Goal: Communication & Community: Answer question/provide support

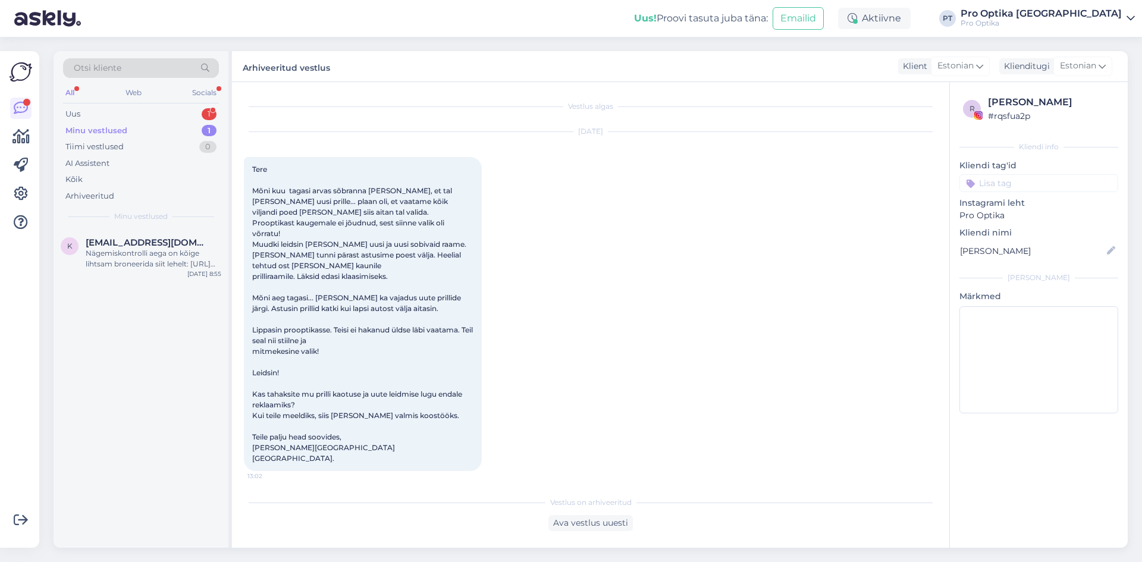
scroll to position [1832, 0]
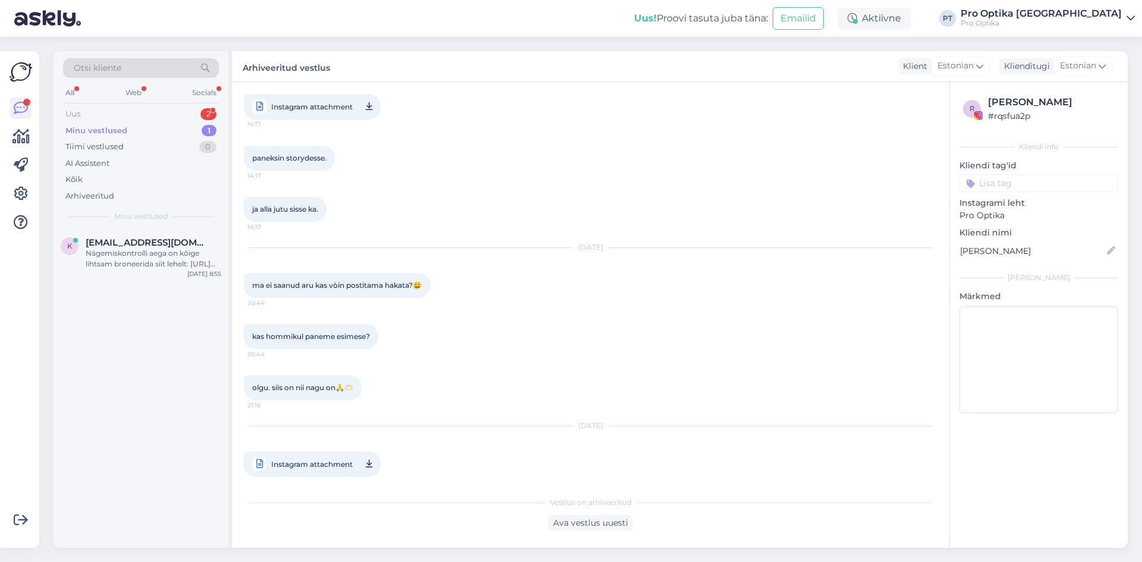
click at [211, 116] on div "2" at bounding box center [208, 114] width 16 height 12
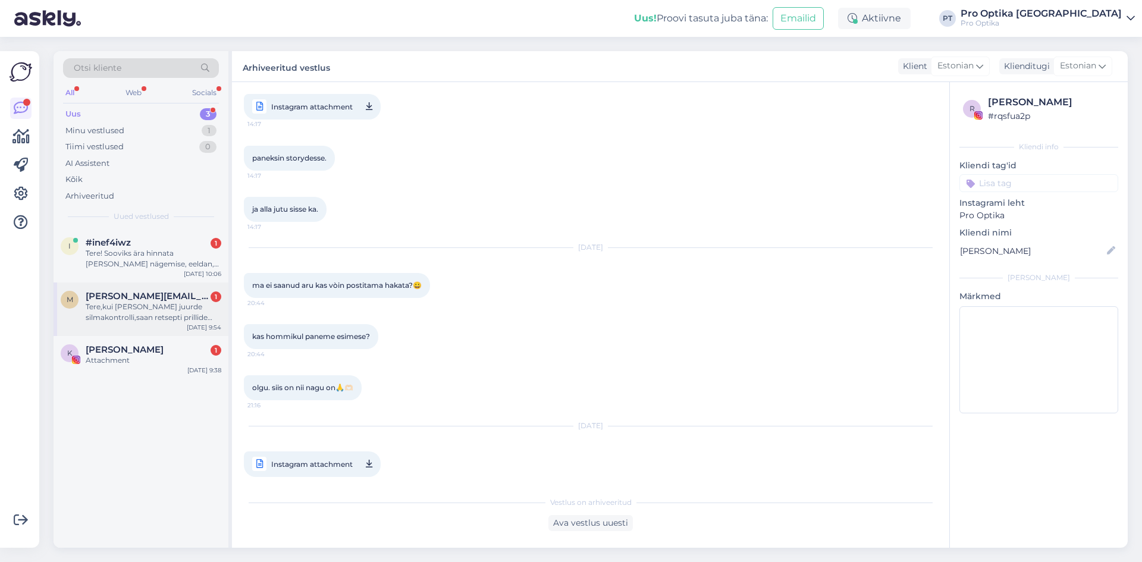
click at [131, 316] on div "Tere,kui [PERSON_NAME] juurde silmakontrolli,saan retsepti prillide tugevuse ko…" at bounding box center [154, 312] width 136 height 21
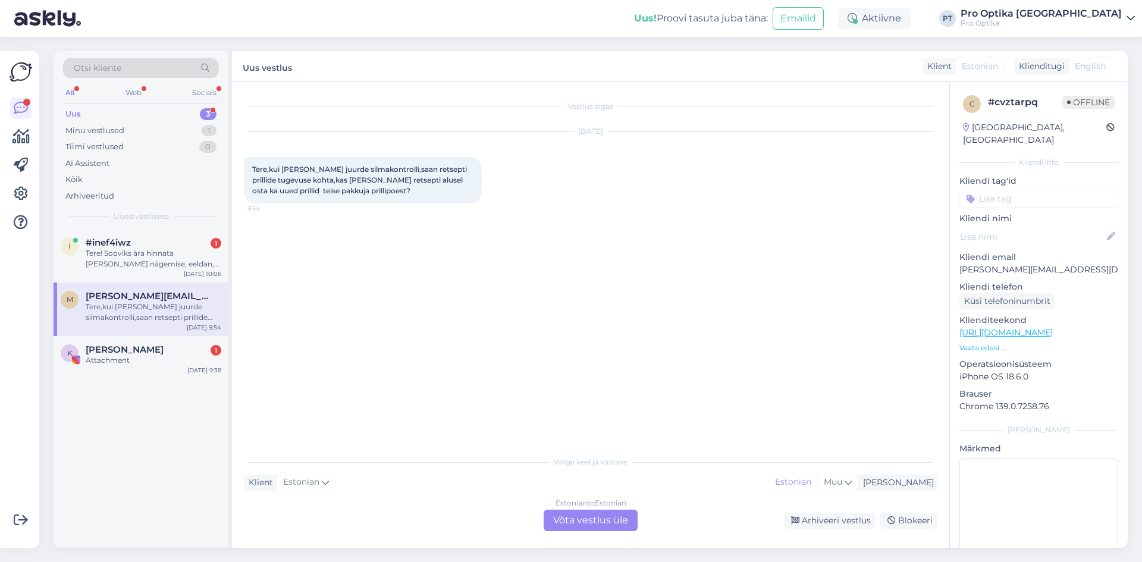
click at [622, 516] on div "Estonian to Estonian Võta vestlus üle" at bounding box center [591, 520] width 94 height 21
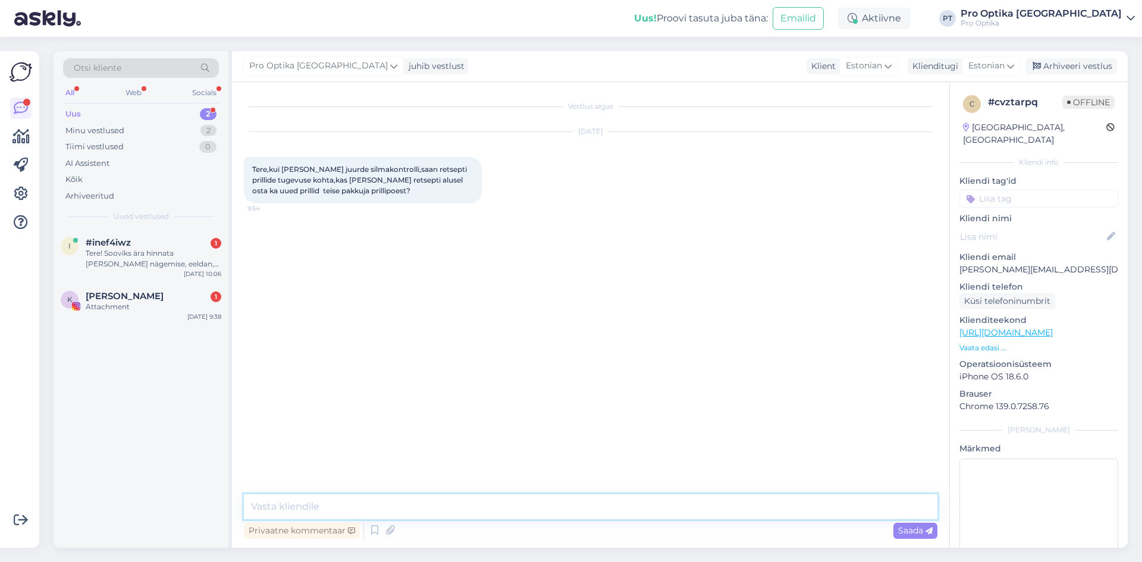
click at [356, 509] on textarea at bounding box center [591, 506] width 694 height 25
type textarea "t"
type textarea "Tere, jah ikka."
click at [109, 250] on div "Tere! Sooviks ära hinnata [PERSON_NAME] nägemise, eeldan, et see on optometrist…" at bounding box center [154, 258] width 136 height 21
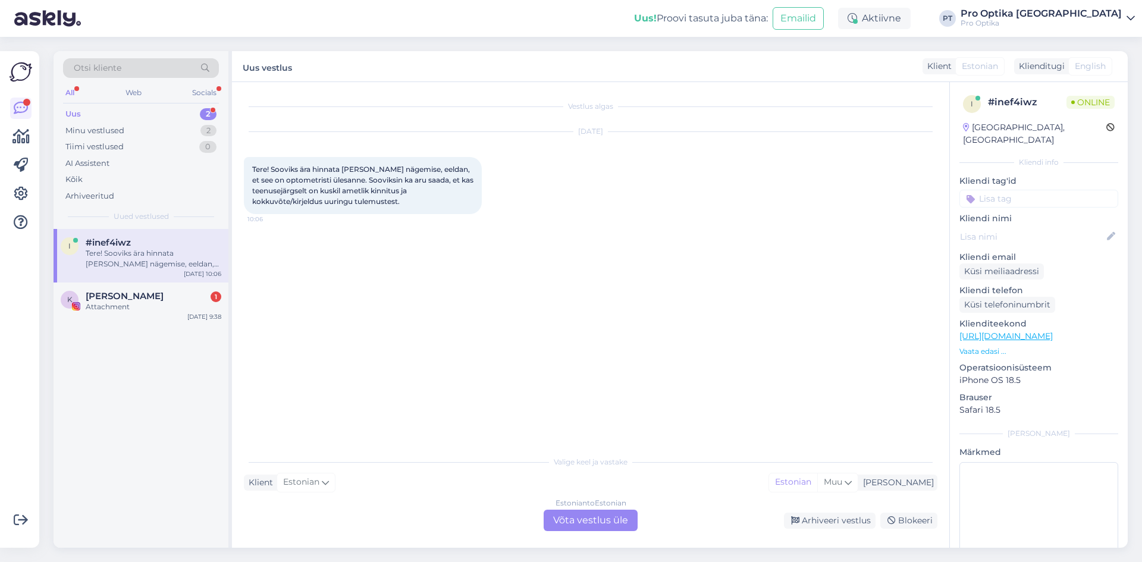
click at [591, 517] on div "Estonian to Estonian Võta vestlus üle" at bounding box center [591, 520] width 94 height 21
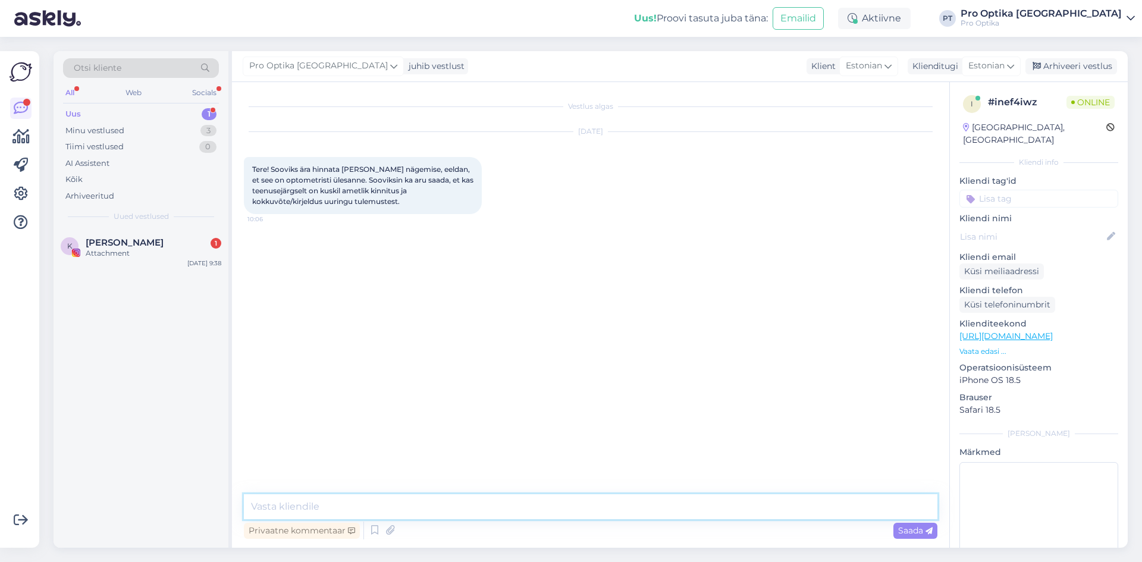
click at [360, 510] on textarea at bounding box center [591, 506] width 694 height 25
type textarea "t"
type textarea "Tere!"
type textarea "Meie süsteemi jäävad kõik [PERSON_NAME] andmed, retsept ja anamnees."
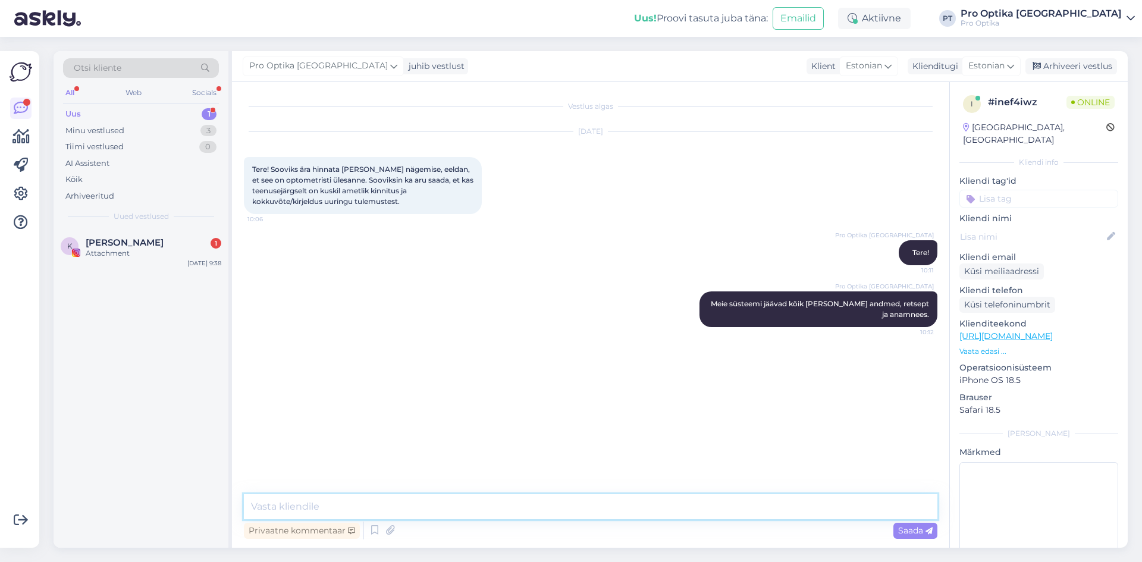
type textarea "S"
click at [406, 510] on textarea at bounding box center [591, 506] width 694 height 25
type textarea "t"
type textarea "Terviseportaali meie andmed üles ei lähe."
click at [165, 272] on div "K Klaudia Tiitsmaa 1 Attachment [DATE] 9:38" at bounding box center [141, 388] width 175 height 319
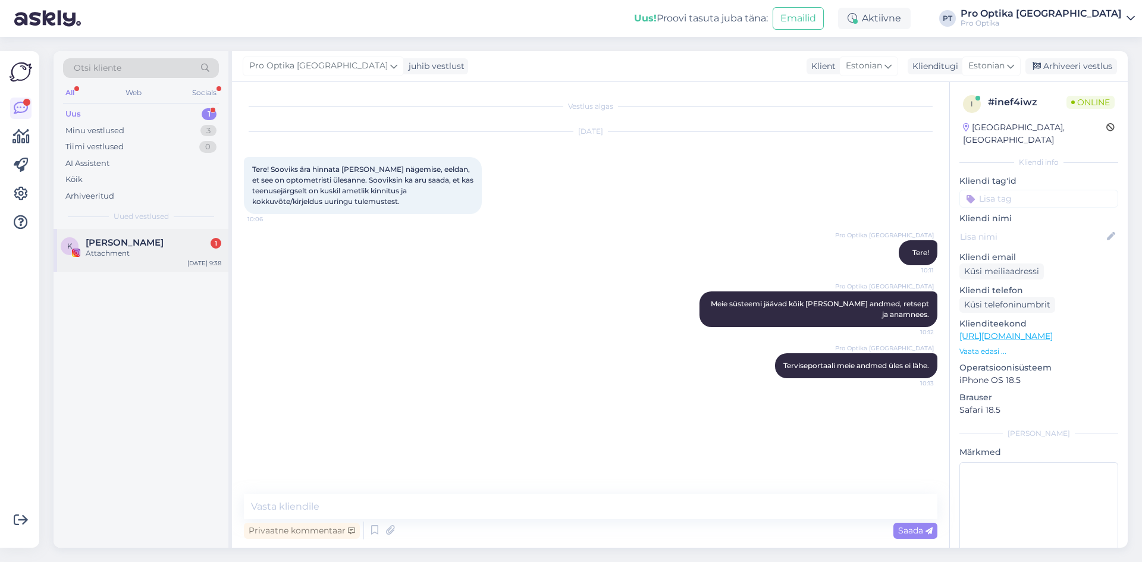
click at [202, 233] on div "K Klaudia Tiitsmaa 1 Attachment [DATE] 9:38" at bounding box center [141, 250] width 175 height 43
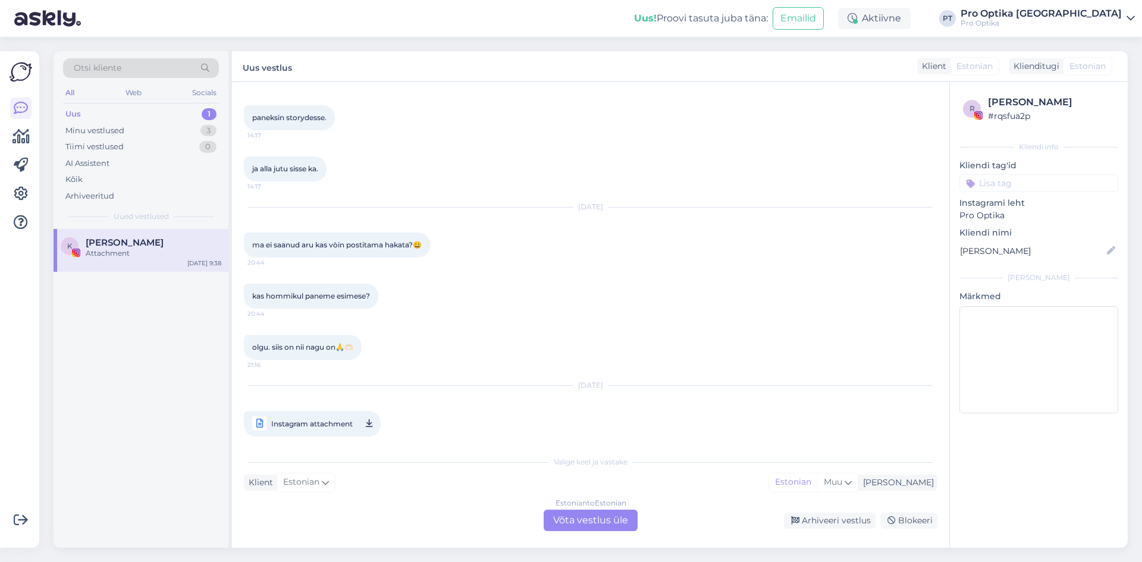
click at [576, 526] on div "Estonian to Estonian Võta vestlus üle" at bounding box center [591, 520] width 94 height 21
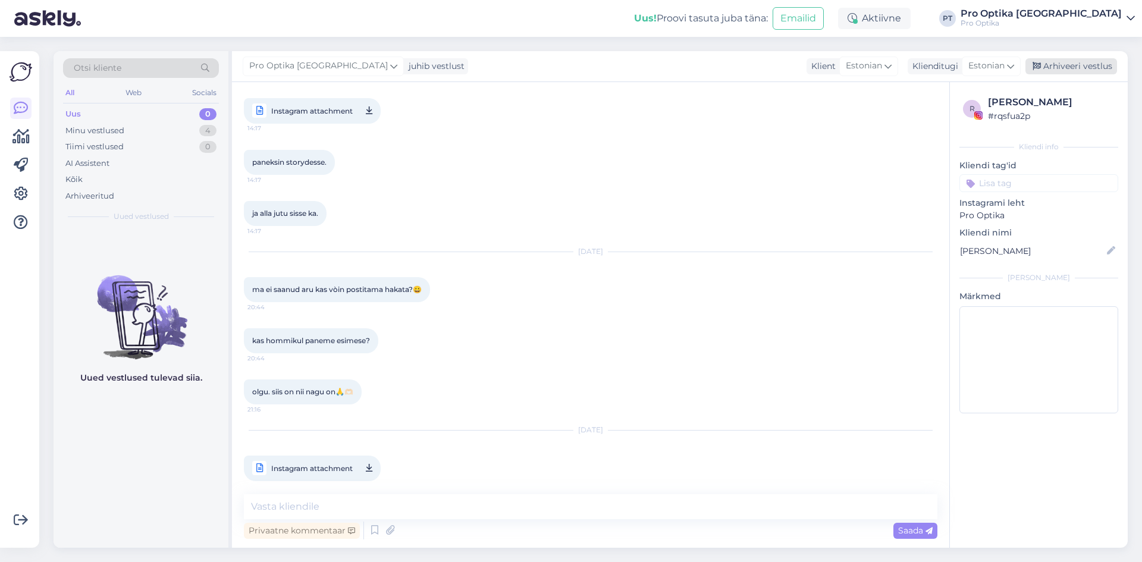
click at [1096, 66] on div "Arhiveeri vestlus" at bounding box center [1071, 66] width 92 height 16
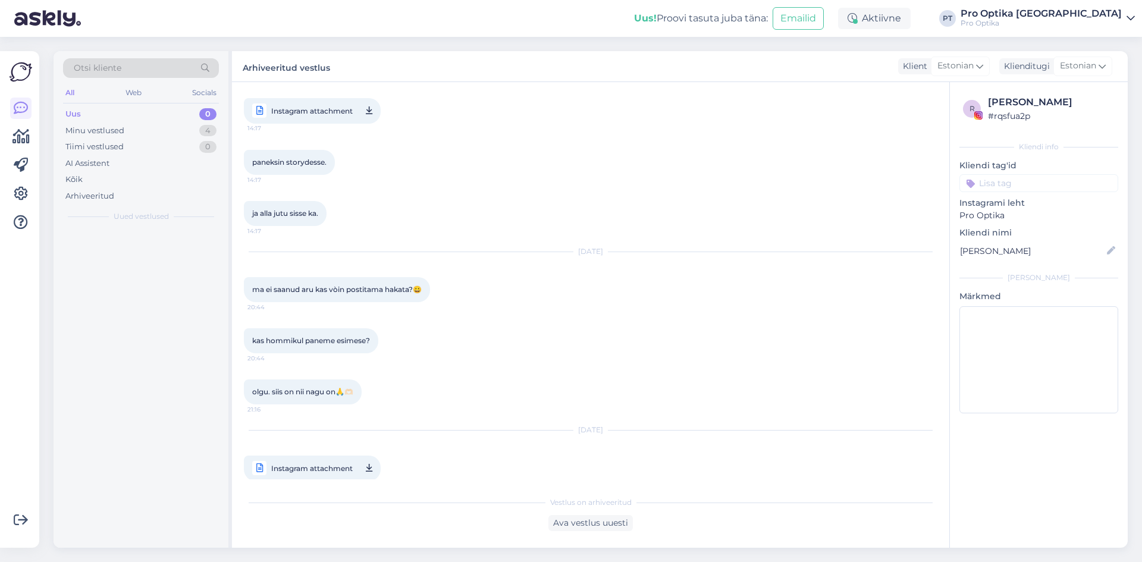
scroll to position [1832, 0]
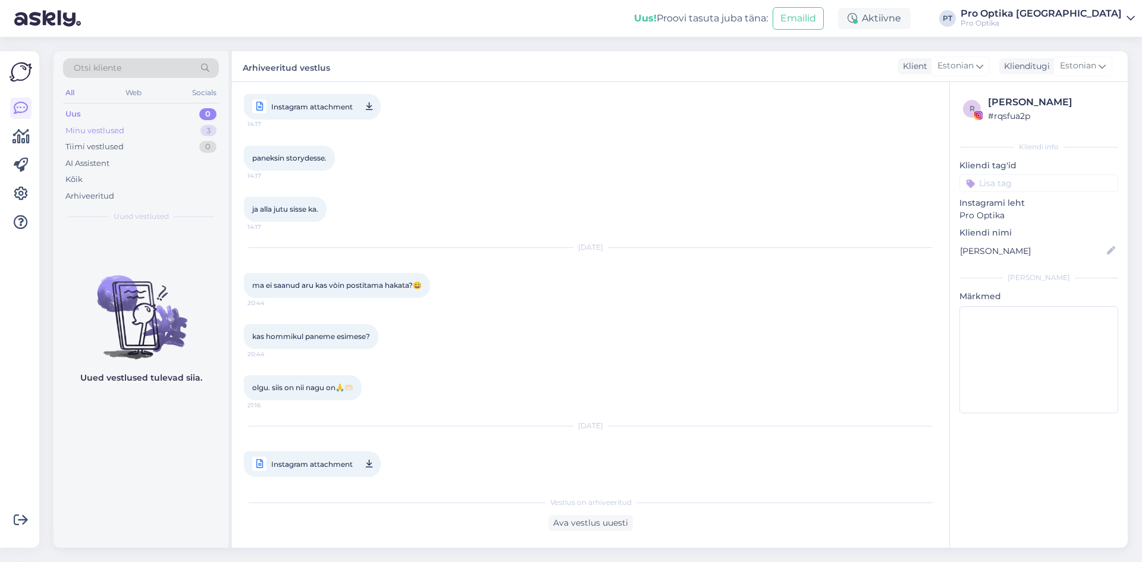
click at [93, 132] on div "Minu vestlused" at bounding box center [94, 131] width 59 height 12
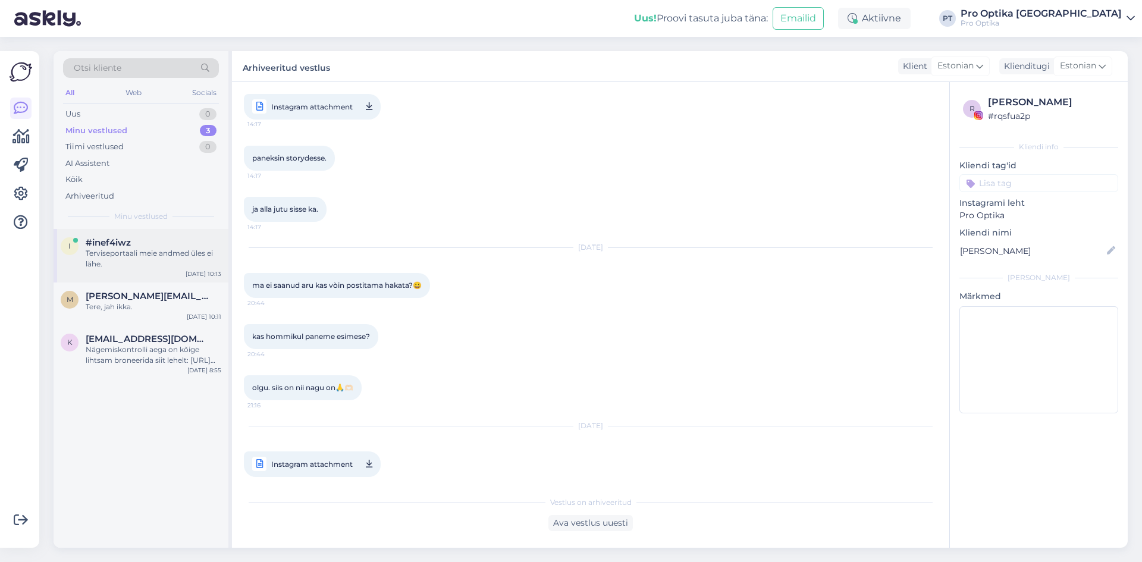
click at [174, 255] on div "Terviseportaali meie andmed üles ei lähe." at bounding box center [154, 258] width 136 height 21
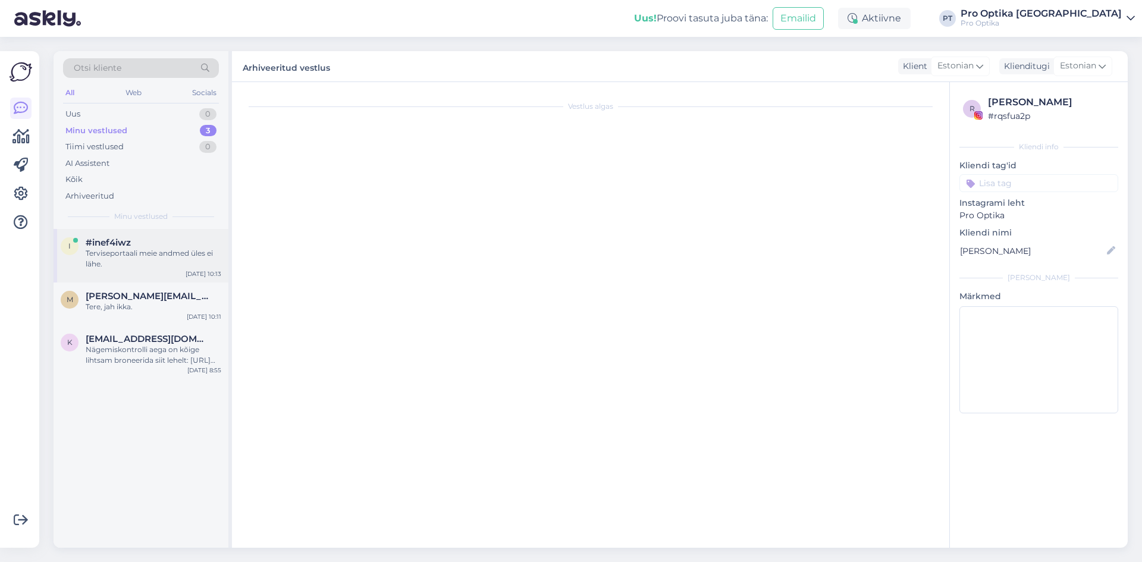
scroll to position [0, 0]
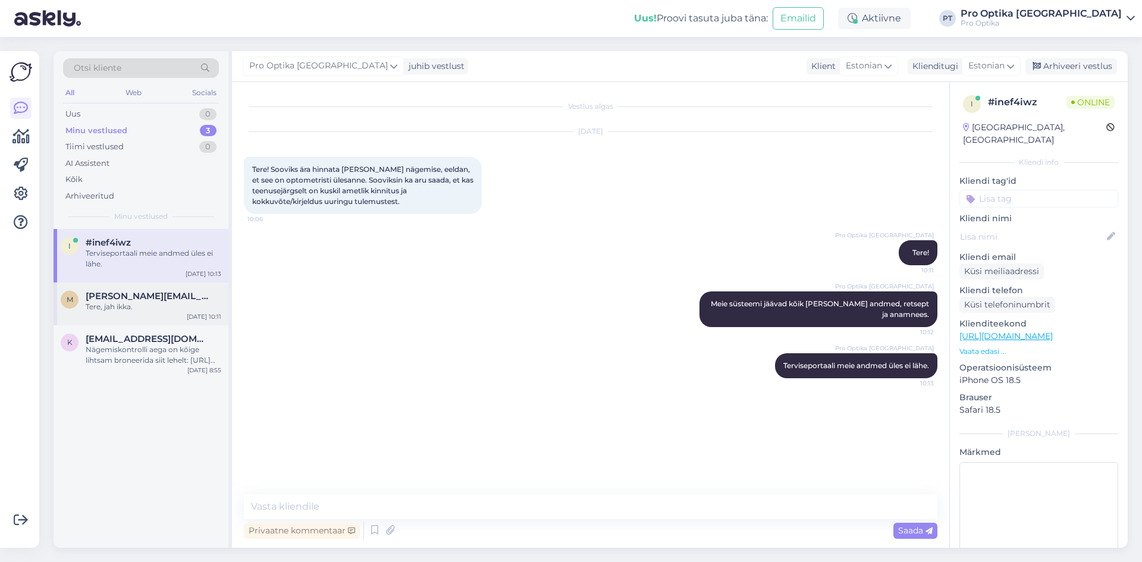
click at [171, 300] on span "[PERSON_NAME][EMAIL_ADDRESS][DOMAIN_NAME]" at bounding box center [148, 296] width 124 height 11
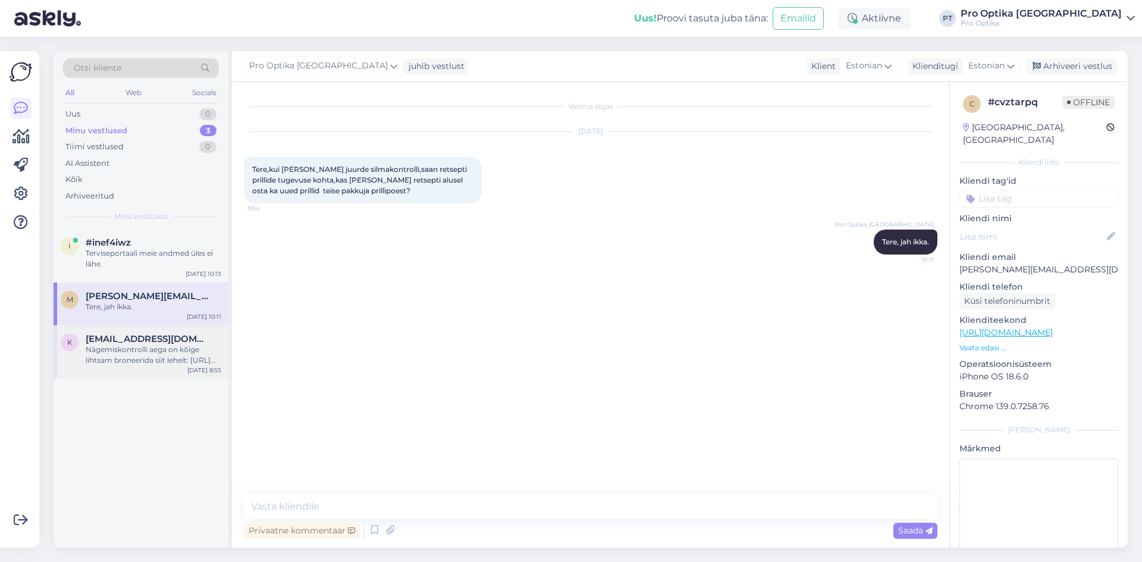
click at [153, 359] on div "Nägemiskontrolli aega on kõige lihtsam broneerida siit lehelt: [URL][DOMAIN_NAM…" at bounding box center [154, 354] width 136 height 21
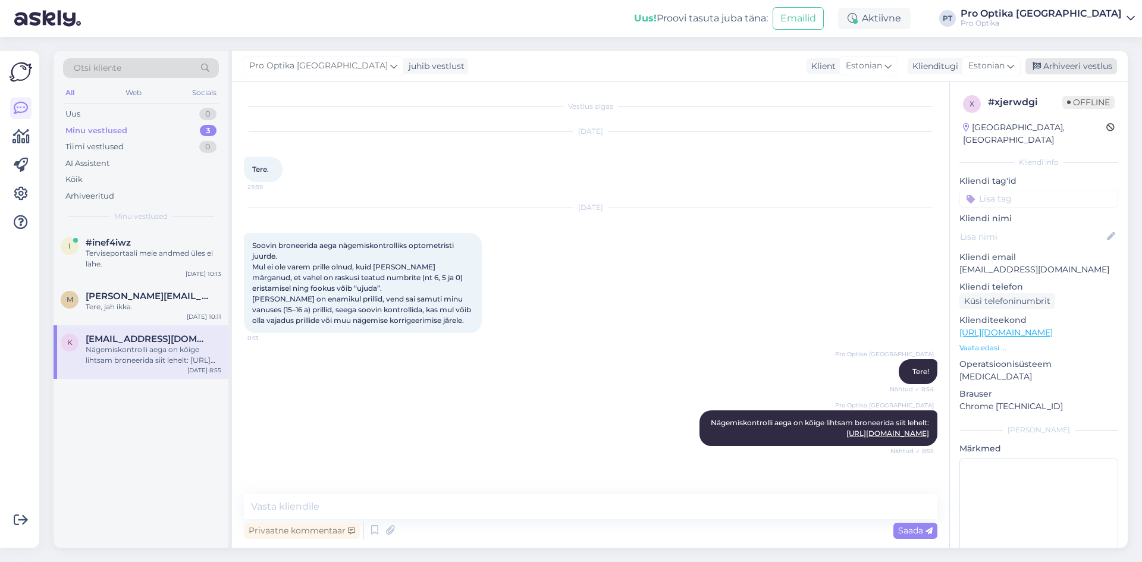
click at [1088, 62] on div "Arhiveeri vestlus" at bounding box center [1071, 66] width 92 height 16
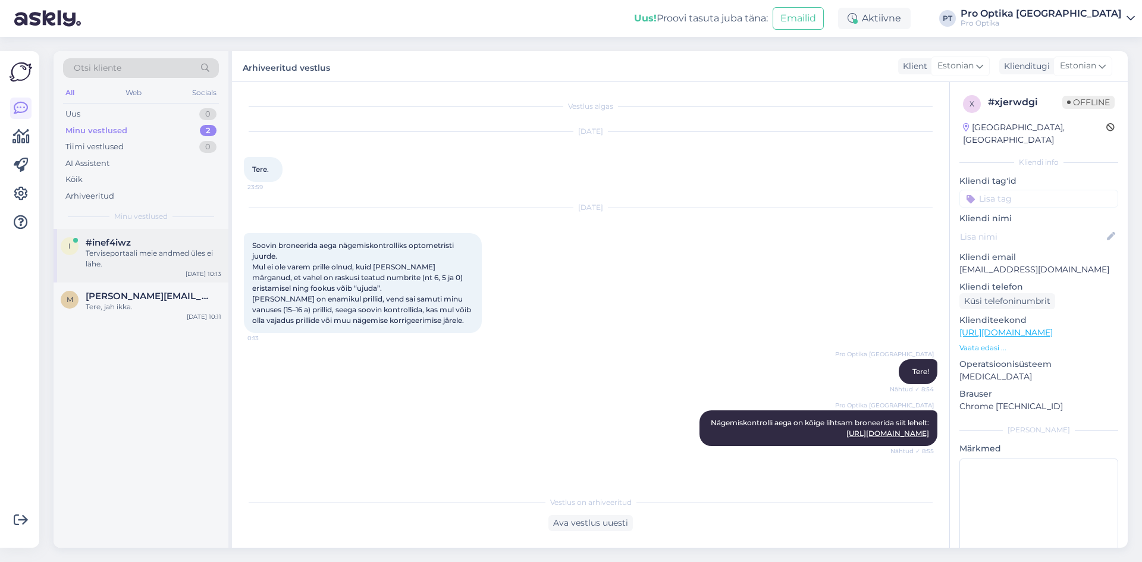
click at [157, 253] on div "Terviseportaali meie andmed üles ei lähe." at bounding box center [154, 258] width 136 height 21
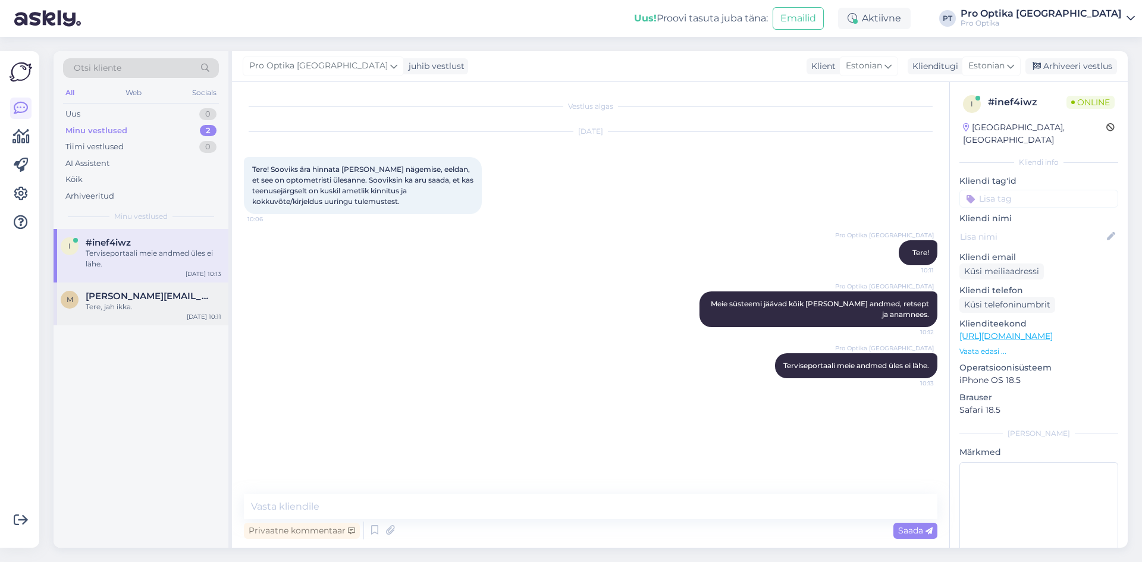
click at [123, 307] on div "Tere, jah ikka." at bounding box center [154, 307] width 136 height 11
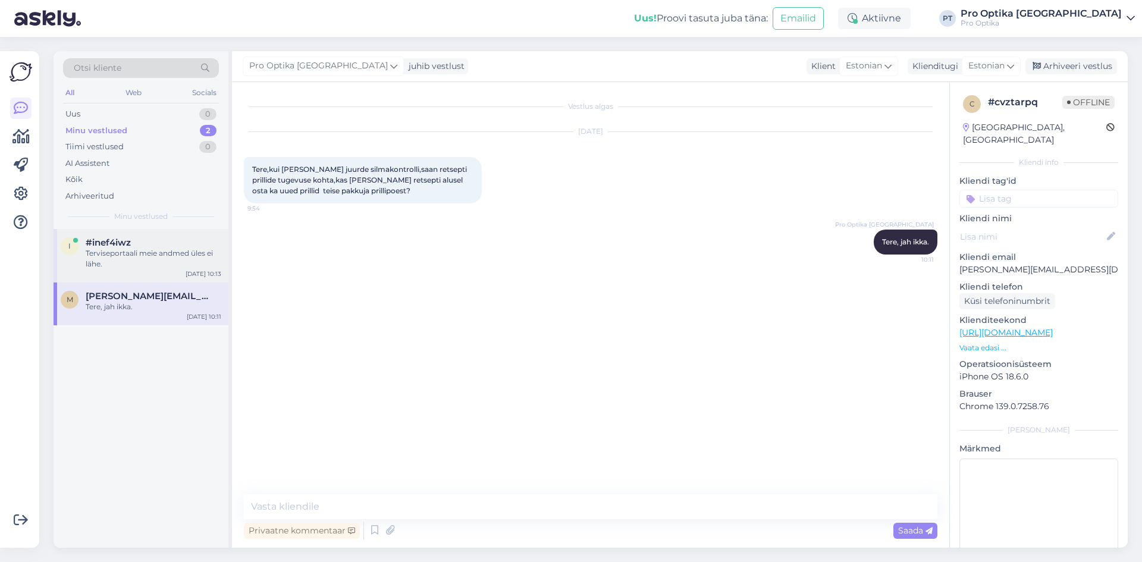
click at [148, 266] on div "Terviseportaali meie andmed üles ei lähe." at bounding box center [154, 258] width 136 height 21
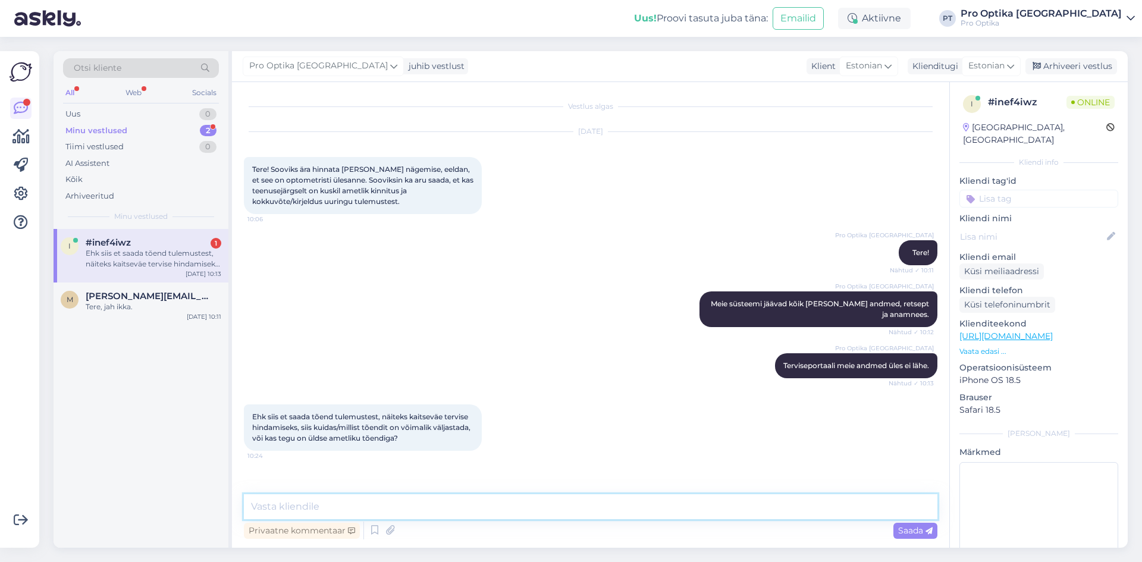
click at [355, 507] on textarea at bounding box center [591, 506] width 694 height 25
click at [135, 264] on div "Ehk siis et saada tõend tulemustest, näiteks kaitseväe tervise hindamiseks, sii…" at bounding box center [154, 258] width 136 height 21
click at [300, 509] on textarea at bounding box center [591, 506] width 694 height 25
click at [375, 506] on textarea at bounding box center [591, 506] width 694 height 25
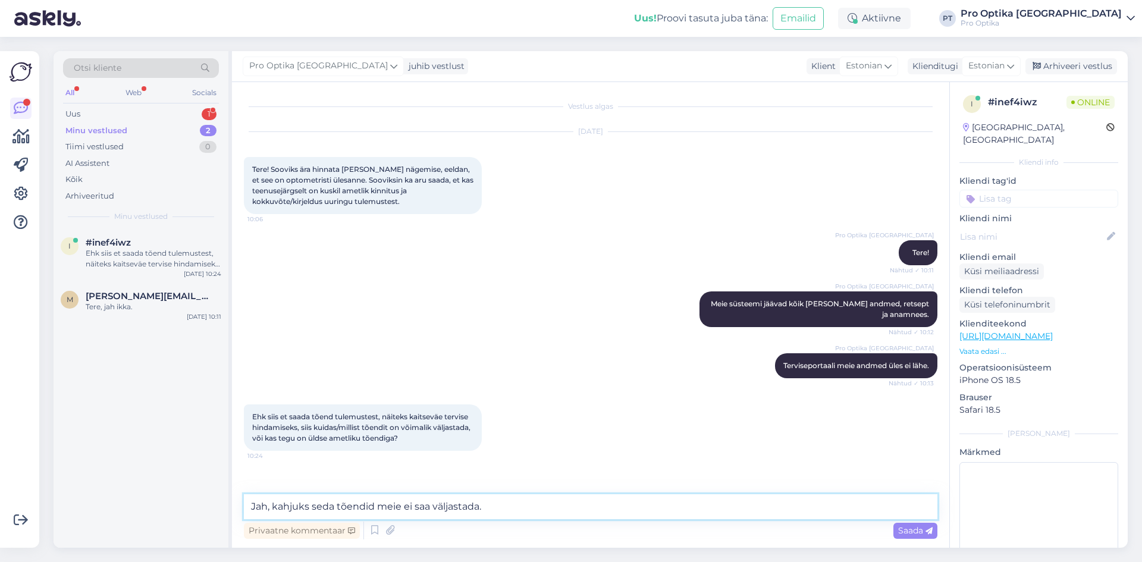
click at [375, 506] on textarea "Jah, kahjuks seda tõendid meie ei saa väljastada." at bounding box center [591, 506] width 694 height 25
type textarea "Jah, kahjuks seda tõendit meie ei saa väljastada."
click at [924, 533] on span "Saada" at bounding box center [915, 530] width 34 height 11
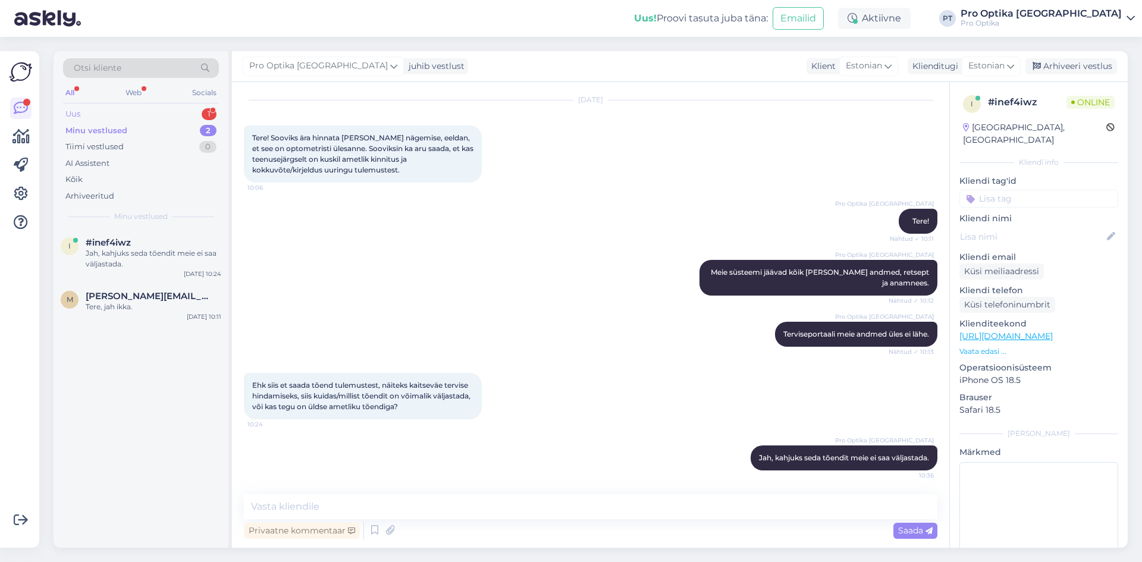
click at [203, 109] on div "1" at bounding box center [209, 114] width 15 height 12
click at [133, 250] on div "Tere! Kas silmaarsti juurde on oodatud ka 13 aastane laps, kellel juba on prill…" at bounding box center [154, 258] width 136 height 21
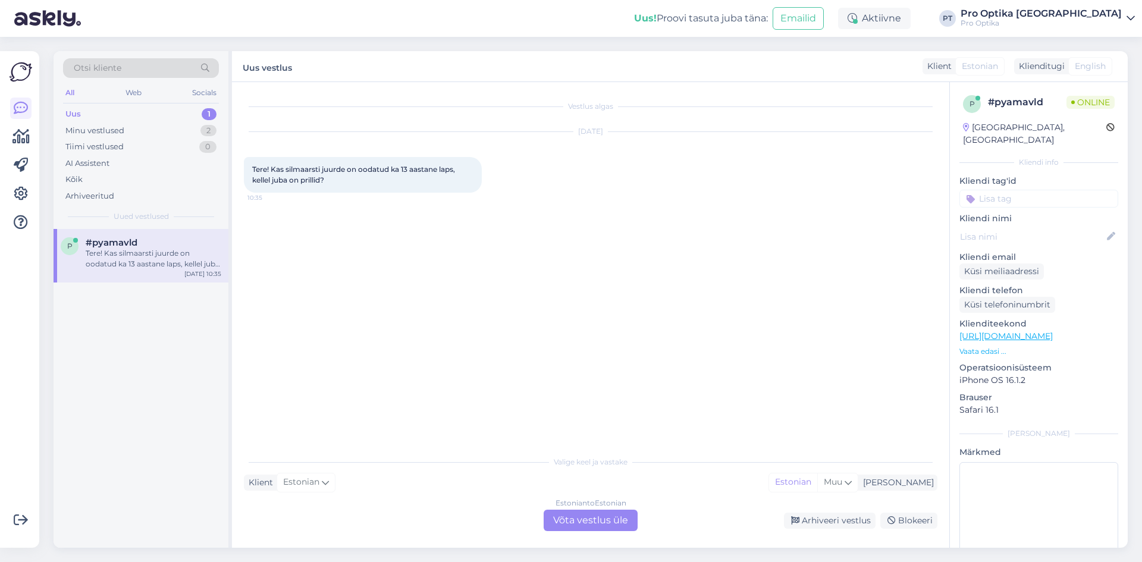
scroll to position [0, 0]
click at [563, 525] on div "Estonian to Estonian Võta vestlus üle" at bounding box center [591, 520] width 94 height 21
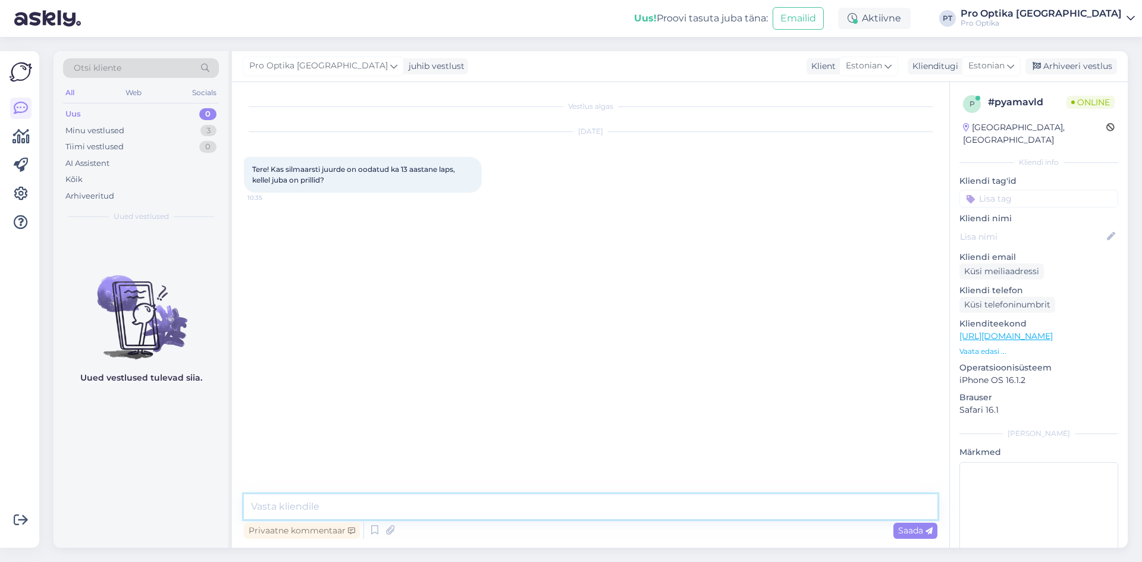
click at [354, 514] on textarea at bounding box center [591, 506] width 694 height 25
type textarea "t"
type textarea "Tere!"
type textarea "Jah, võib lapsele broneerida aja silmaarsti juurde."
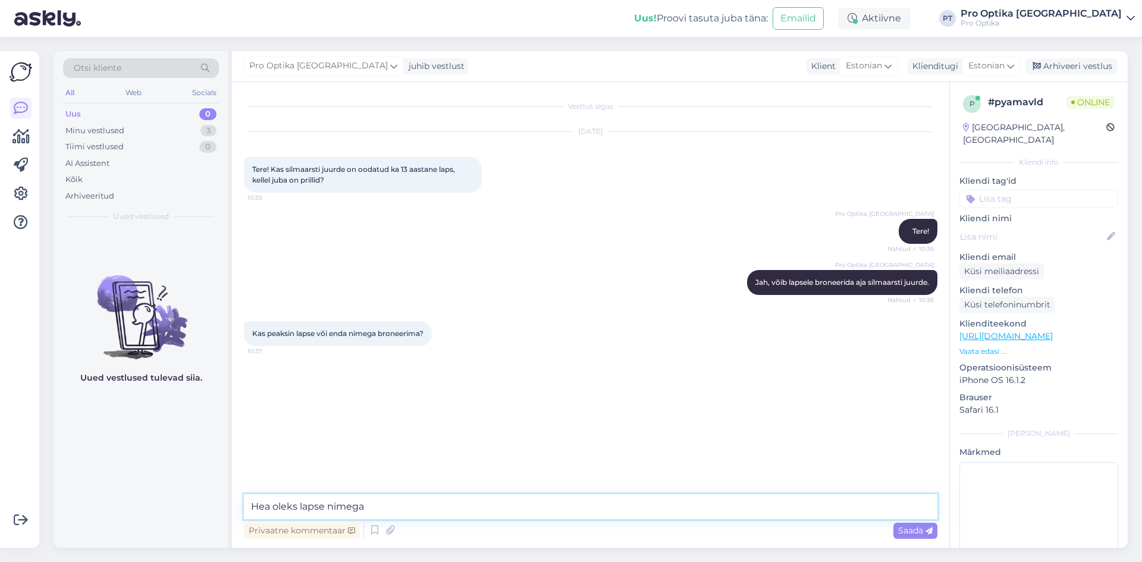
type textarea "Hea oleks lapse nimega."
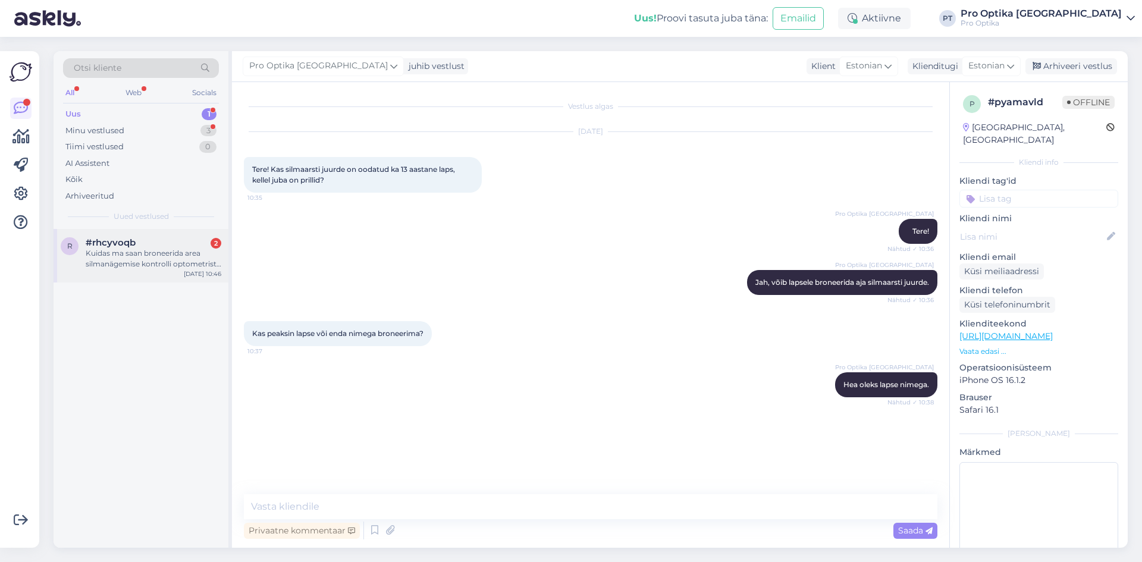
click at [77, 281] on div "r #rhcyvoqb 2 Kuidas ma saan broneerida area silmanägemise kontrolli optometris…" at bounding box center [141, 256] width 175 height 54
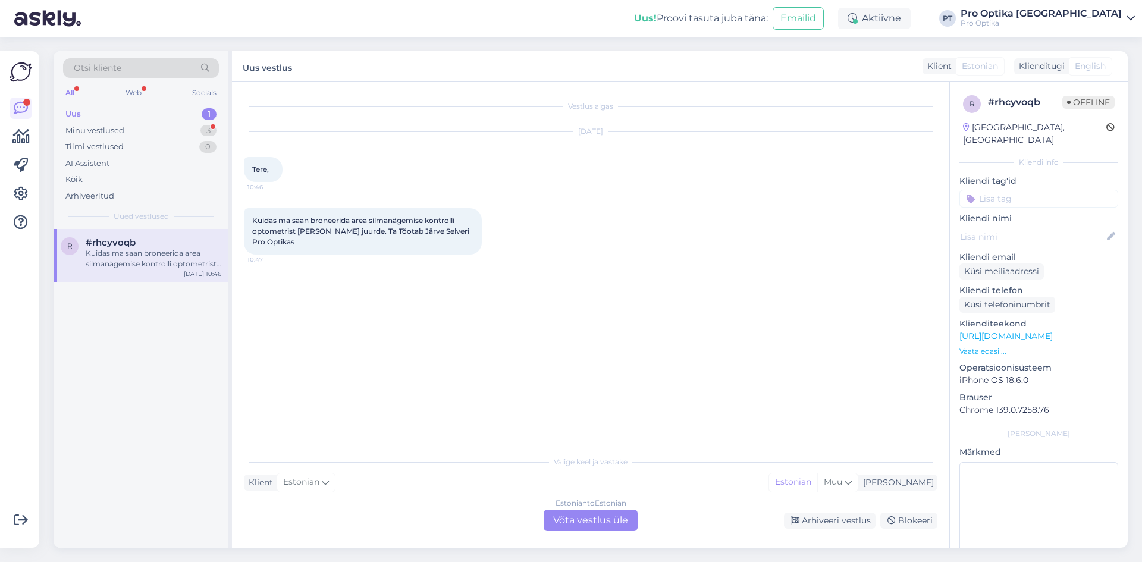
click at [564, 531] on div "Vestlus algas [DATE] Tere, 10:46 Kuidas ma saan broneerida area silmanägemise k…" at bounding box center [590, 315] width 717 height 466
click at [573, 515] on div "Estonian to Estonian Võta vestlus üle" at bounding box center [591, 520] width 94 height 21
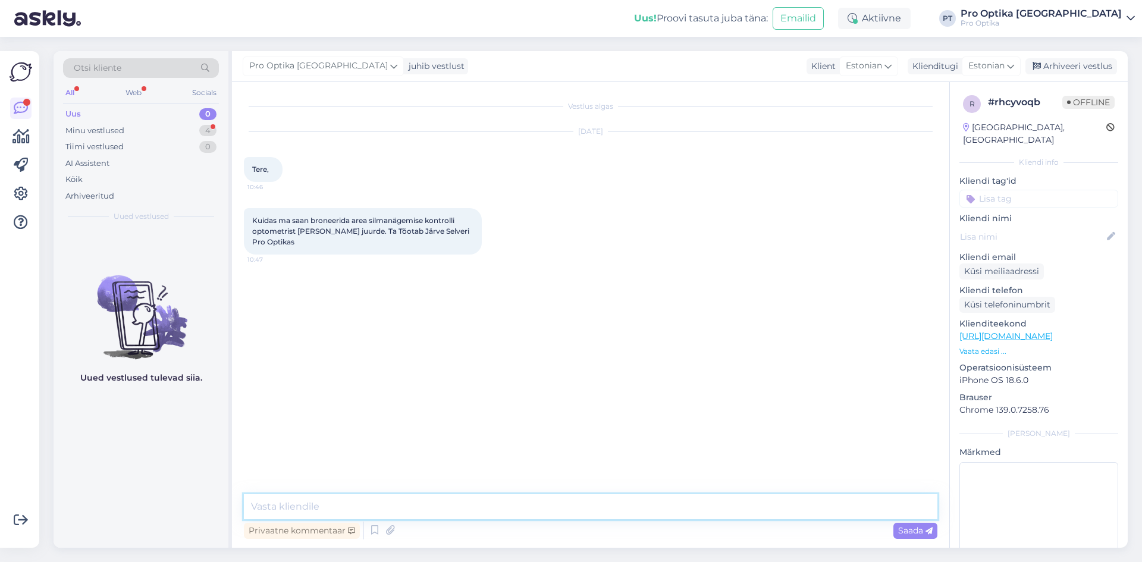
click at [366, 507] on textarea at bounding box center [591, 506] width 694 height 25
type textarea "Tere!"
type textarea "Kõige parem oleks Teil helistada kauplusesse ja soovida nägemiskontrolli tema j…"
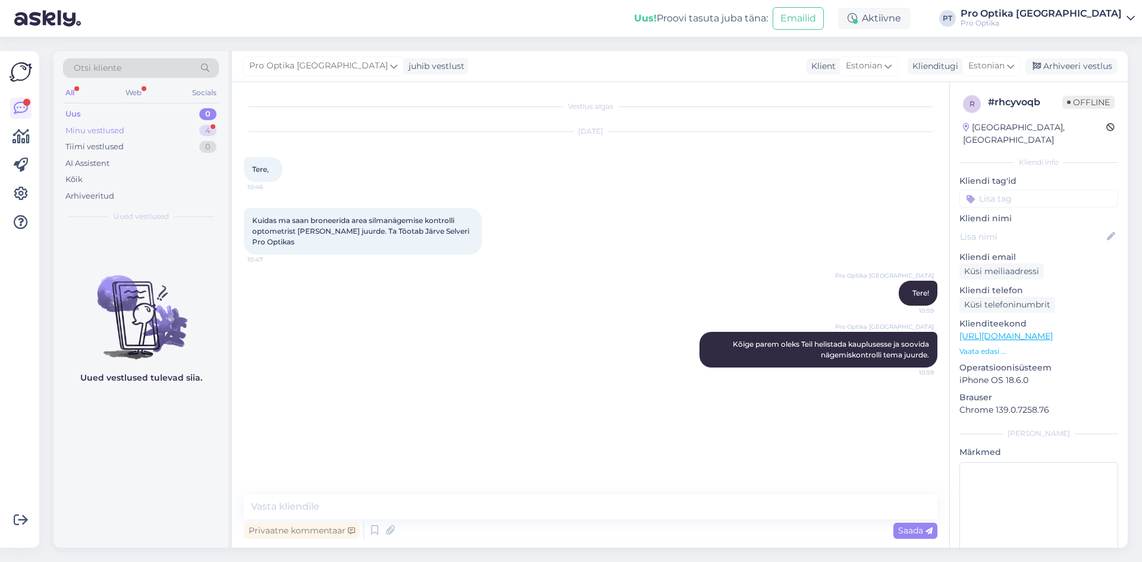
click at [136, 128] on div "Minu vestlused 4" at bounding box center [141, 131] width 156 height 17
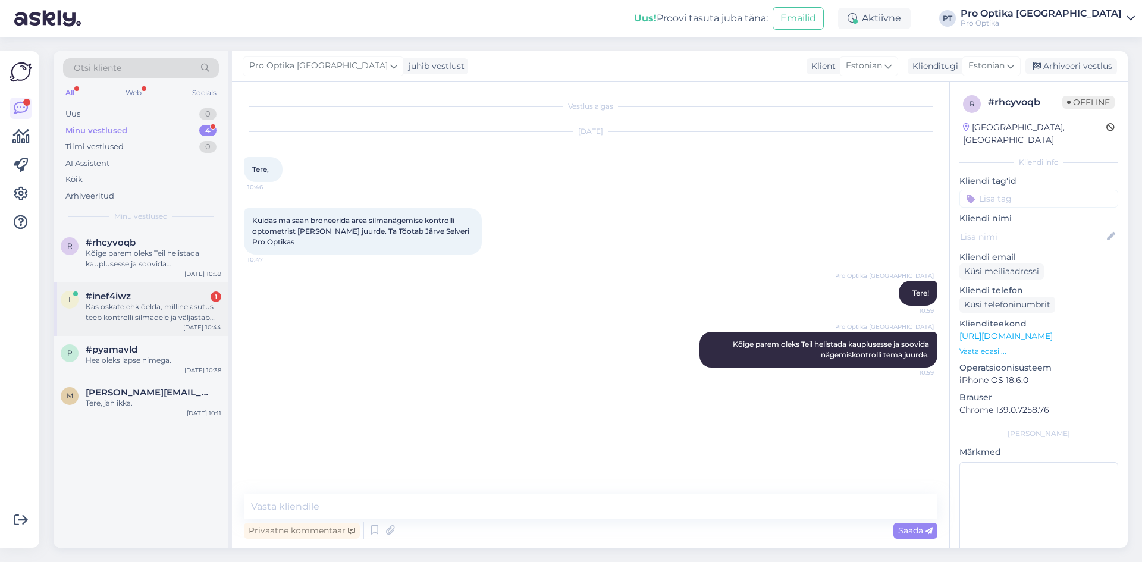
click at [156, 305] on div "Kas oskate ehk öelda, milline asutus teeb kontrolli silmadele ja väljastab amet…" at bounding box center [154, 312] width 136 height 21
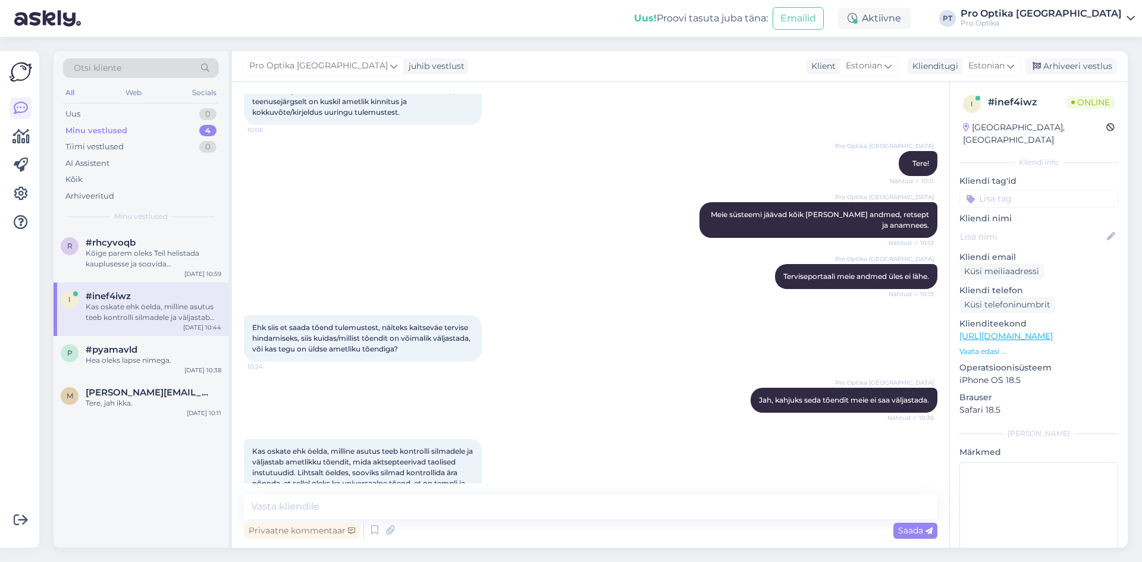
scroll to position [136, 0]
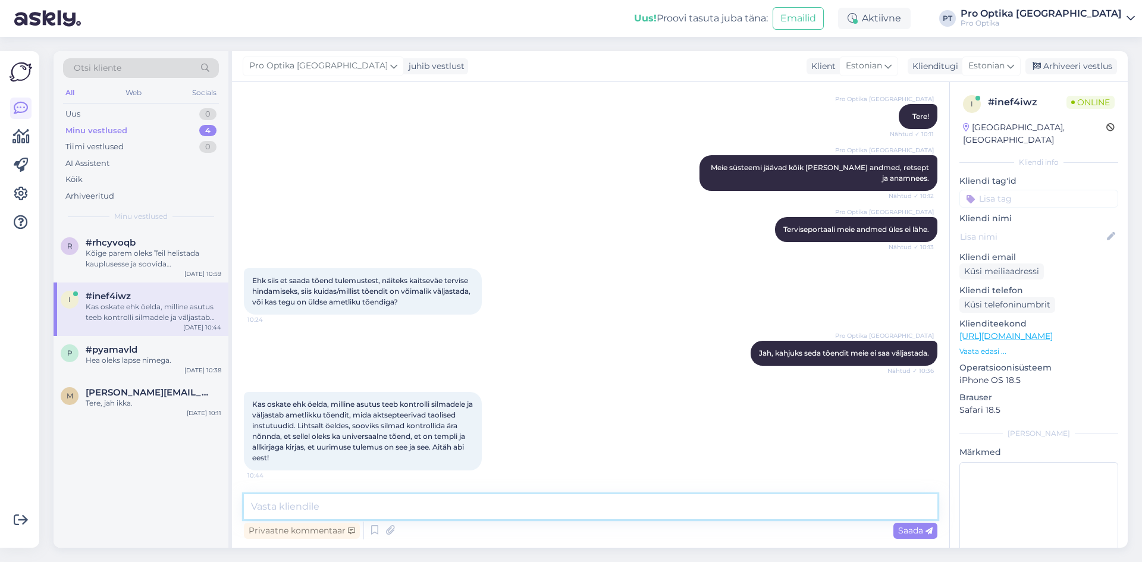
click at [338, 509] on textarea at bounding box center [591, 506] width 694 height 25
type textarea "Siin on silmakliinikud [PERSON_NAME] [PERSON_NAME] saatekirja: Silmalaser, [PER…"
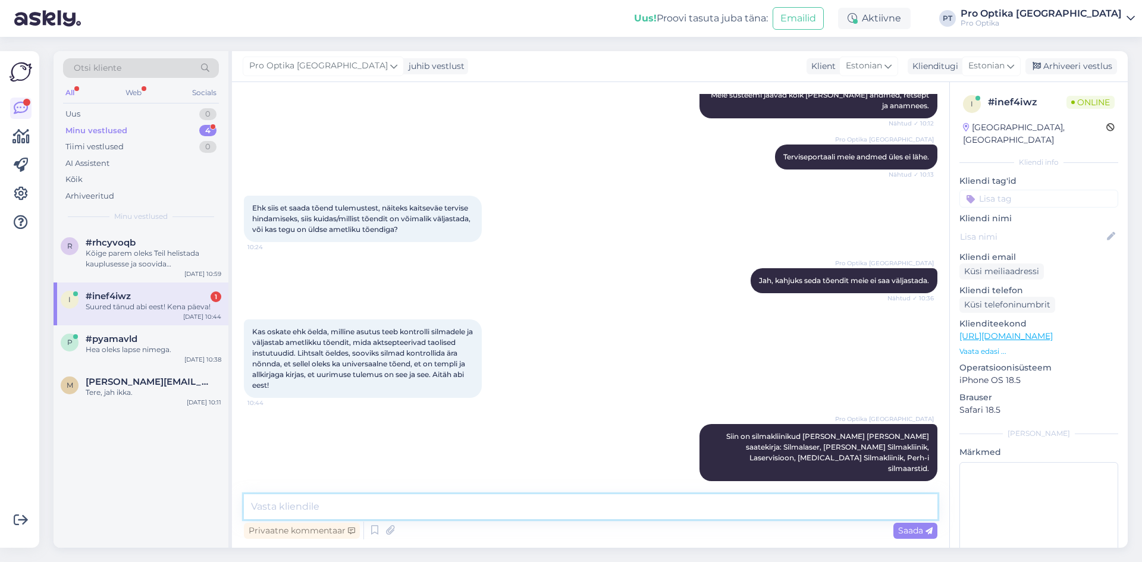
scroll to position [260, 0]
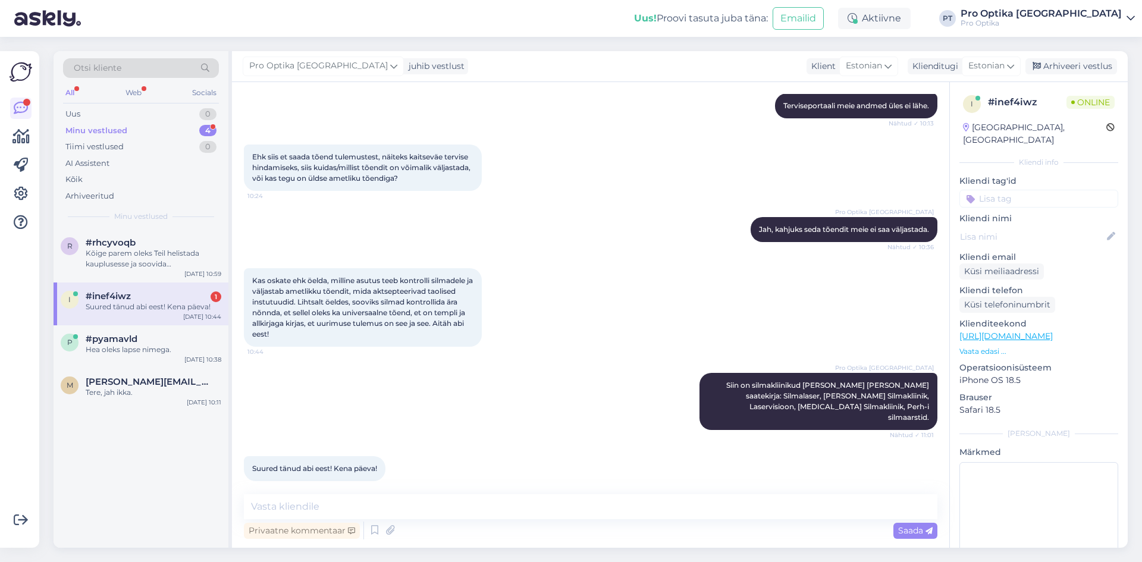
click at [143, 304] on div "Suured tänud abi eest! Kena päeva!" at bounding box center [154, 307] width 136 height 11
click at [376, 534] on icon at bounding box center [375, 531] width 14 height 18
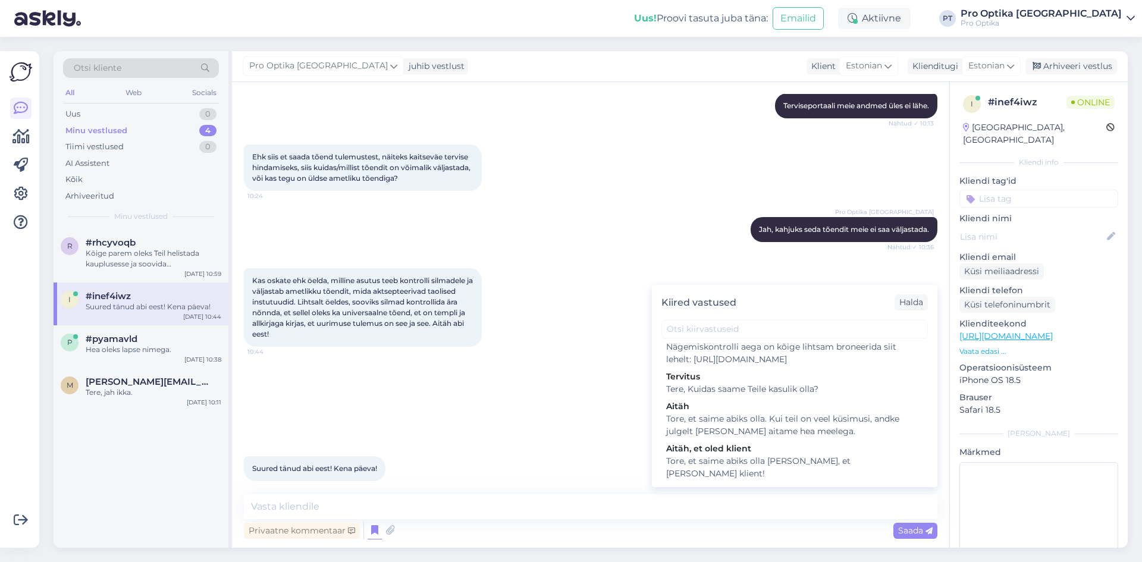
scroll to position [357, 0]
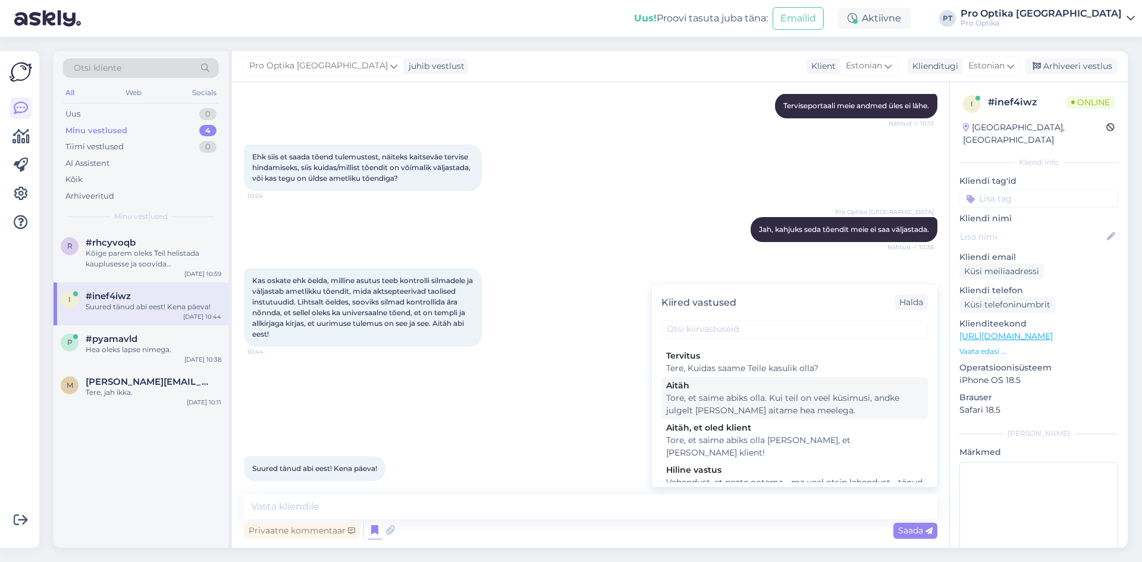
click at [793, 417] on div "Tore, et saime abiks olla. Kui teil on veel küsimusi, andke julgelt [PERSON_NAM…" at bounding box center [794, 404] width 257 height 25
type textarea "Tore, et saime abiks olla. Kui teil on veel küsimusi, andke julgelt [PERSON_NAM…"
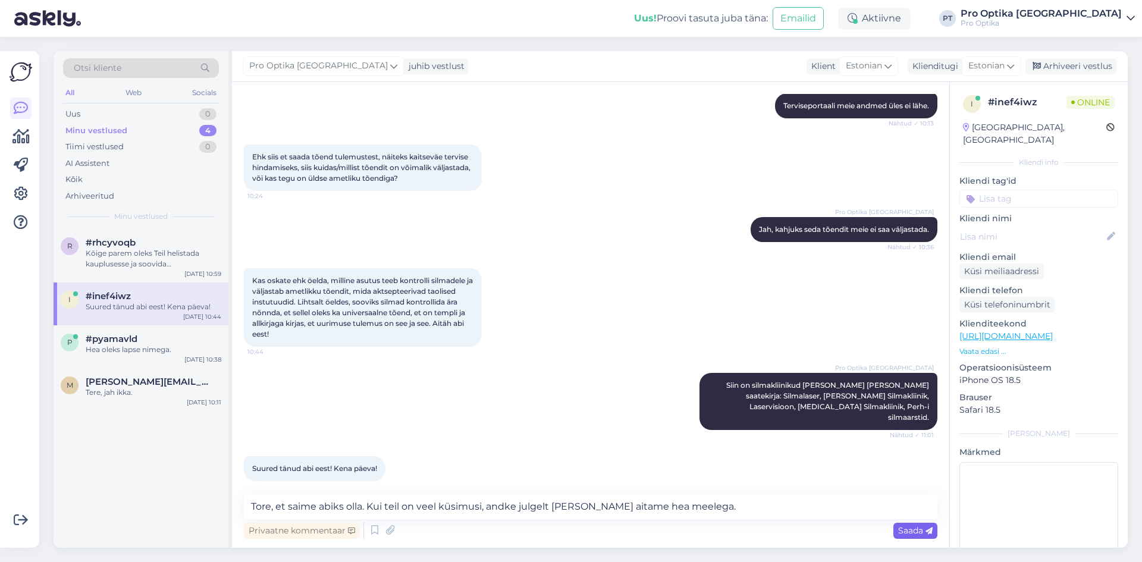
click at [911, 531] on span "Saada" at bounding box center [915, 530] width 34 height 11
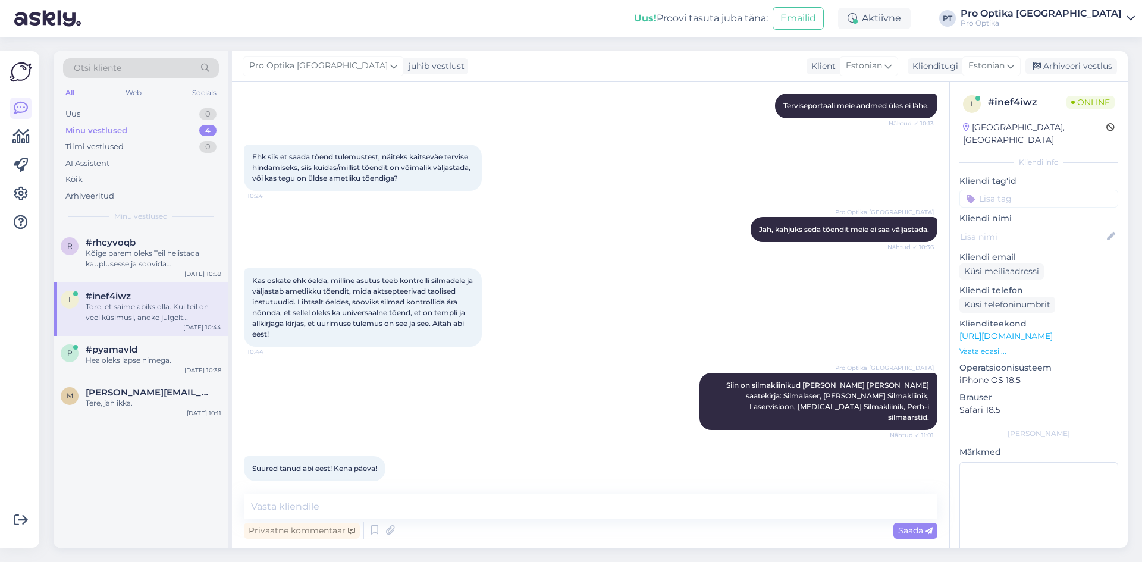
scroll to position [322, 0]
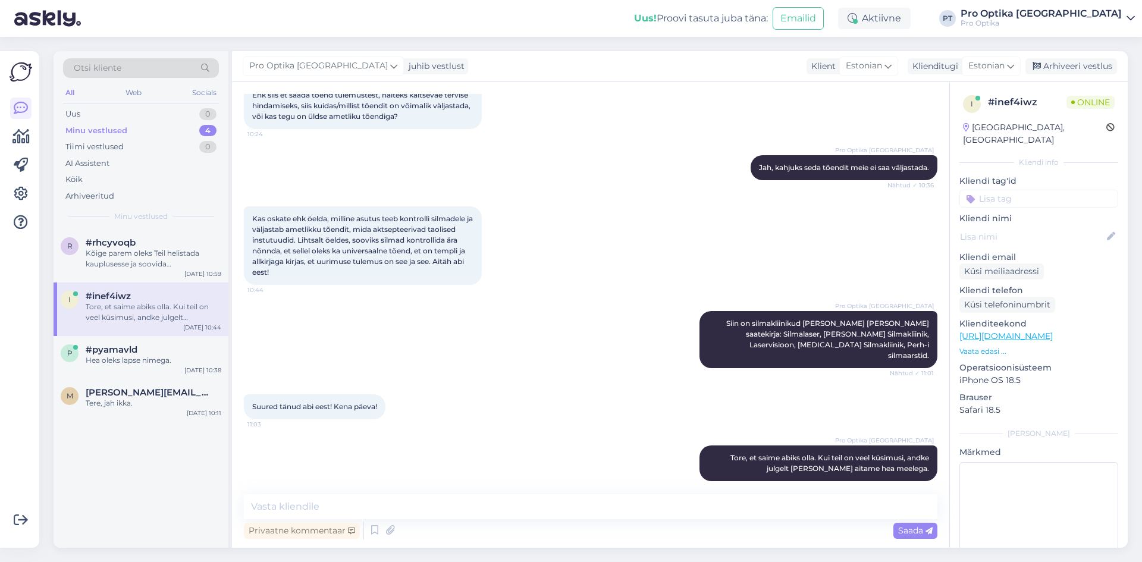
click at [1070, 76] on div "Pro Optika [GEOGRAPHIC_DATA] juhib vestlust Klient [DEMOGRAPHIC_DATA] Klienditu…" at bounding box center [680, 66] width 896 height 31
click at [1066, 63] on div "Arhiveeri vestlus" at bounding box center [1071, 66] width 92 height 16
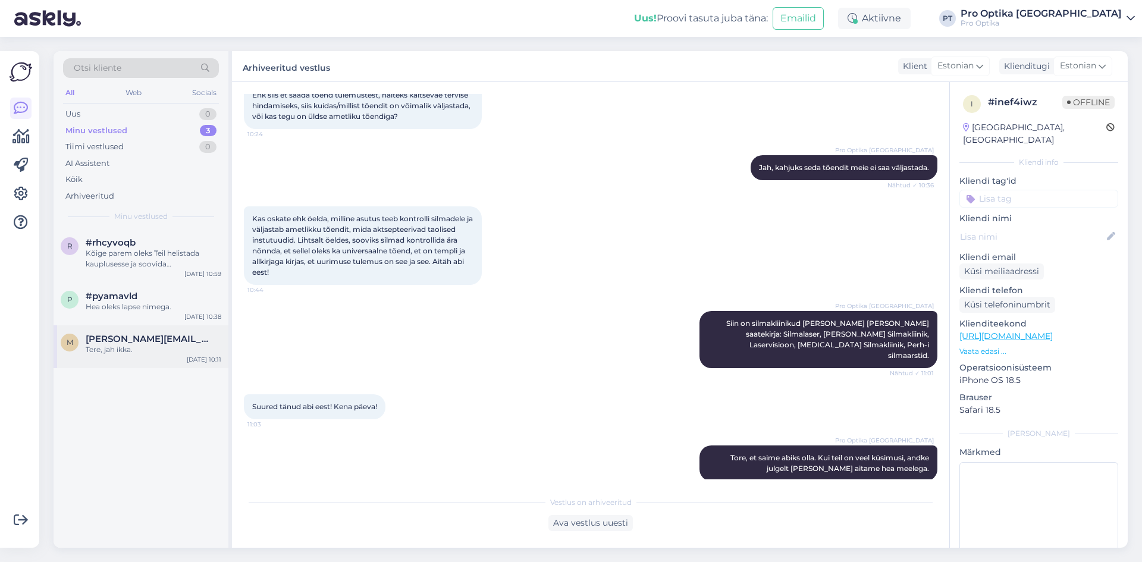
click at [171, 356] on div "m [PERSON_NAME][EMAIL_ADDRESS][DOMAIN_NAME] Tere, jah ikka. [DATE] 10:11" at bounding box center [141, 346] width 175 height 43
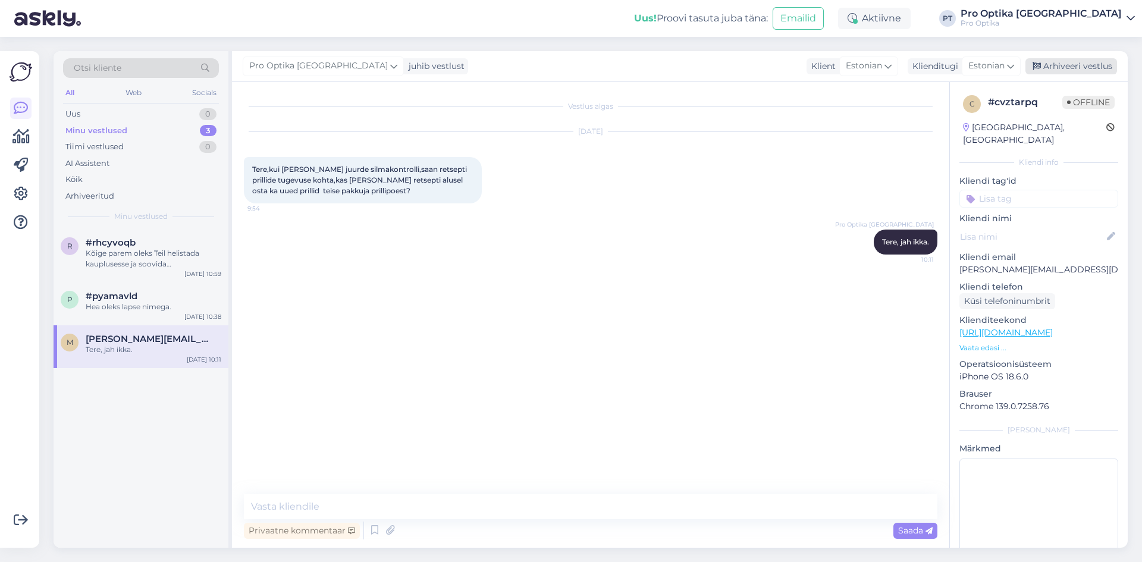
click at [1066, 66] on div "Arhiveeri vestlus" at bounding box center [1071, 66] width 92 height 16
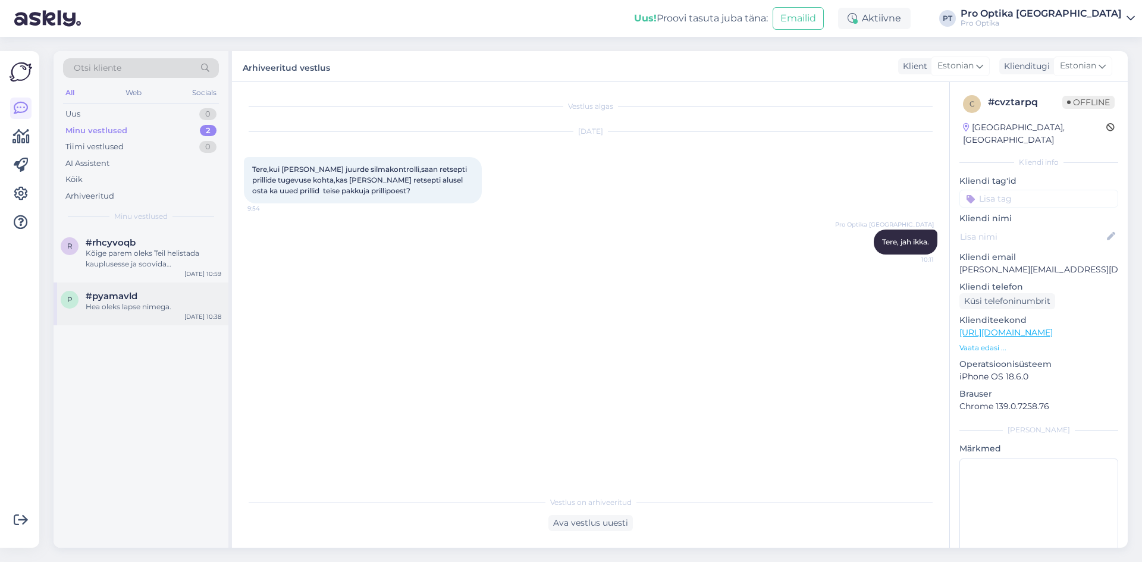
click at [147, 293] on div "#pyamavld" at bounding box center [154, 296] width 136 height 11
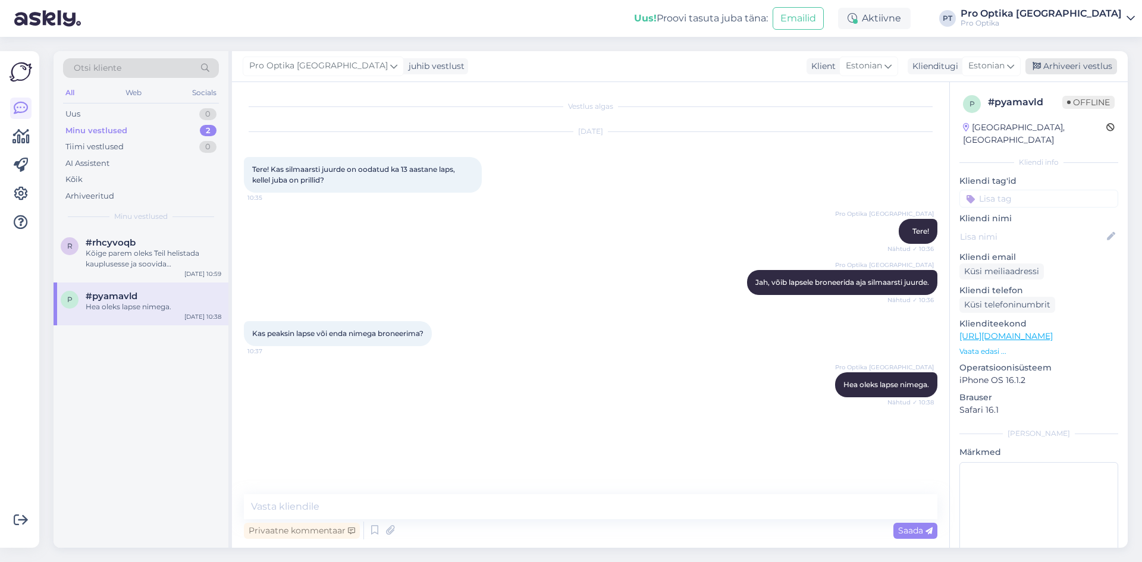
click at [1071, 59] on div "Arhiveeri vestlus" at bounding box center [1071, 66] width 92 height 16
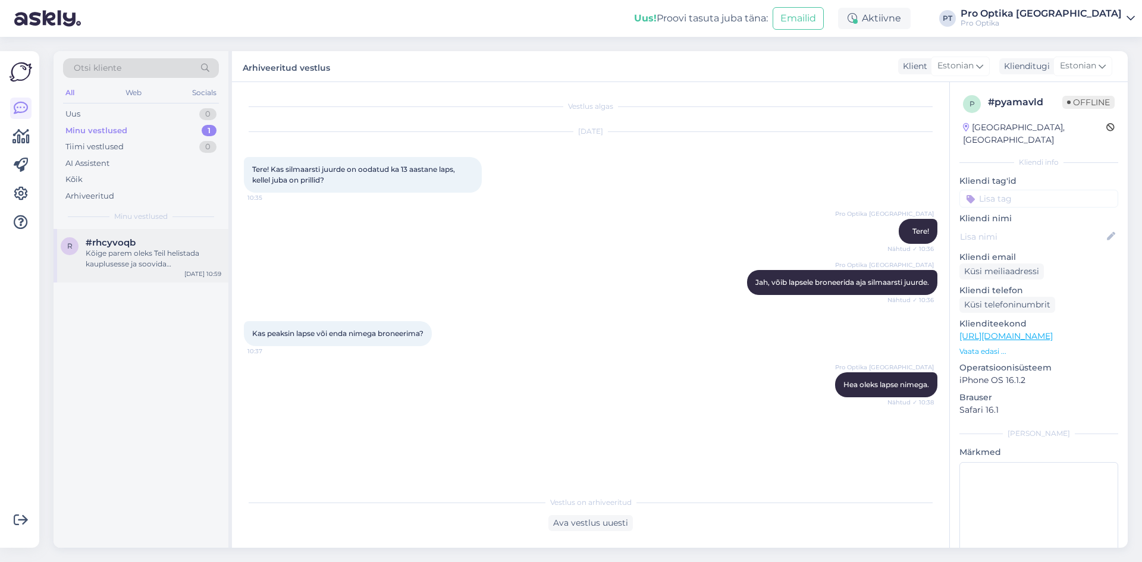
click at [143, 265] on div "Kõige parem oleks Teil helistada kauplusesse ja soovida nägemiskontrolli tema j…" at bounding box center [154, 258] width 136 height 21
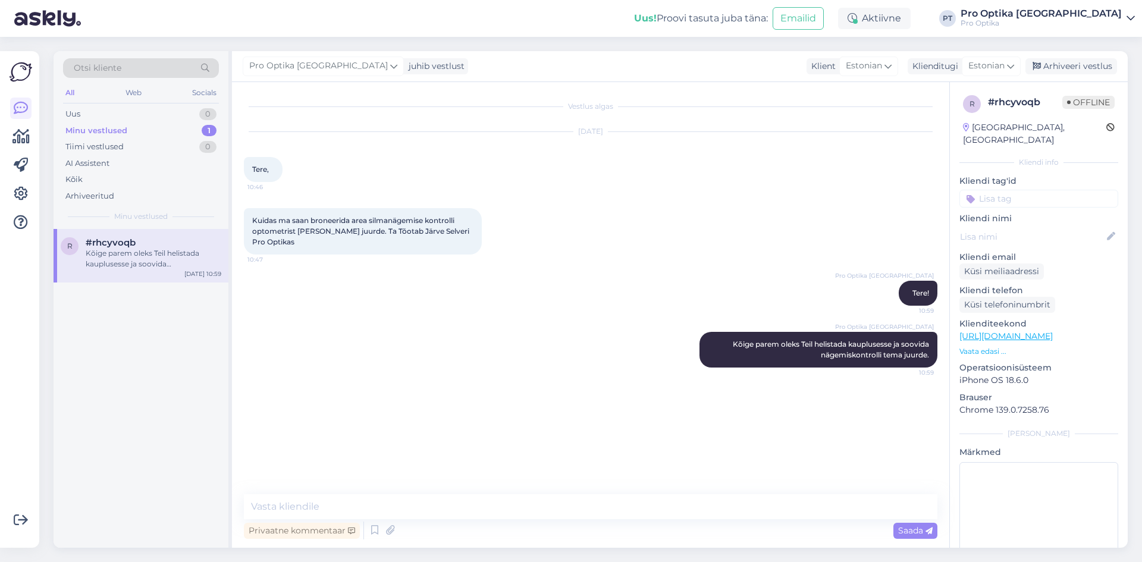
click at [1082, 74] on div "Pro Optika [GEOGRAPHIC_DATA] juhib vestlust Klient [DEMOGRAPHIC_DATA] Klienditu…" at bounding box center [680, 66] width 896 height 31
click at [1075, 68] on div "Arhiveeri vestlus" at bounding box center [1071, 66] width 92 height 16
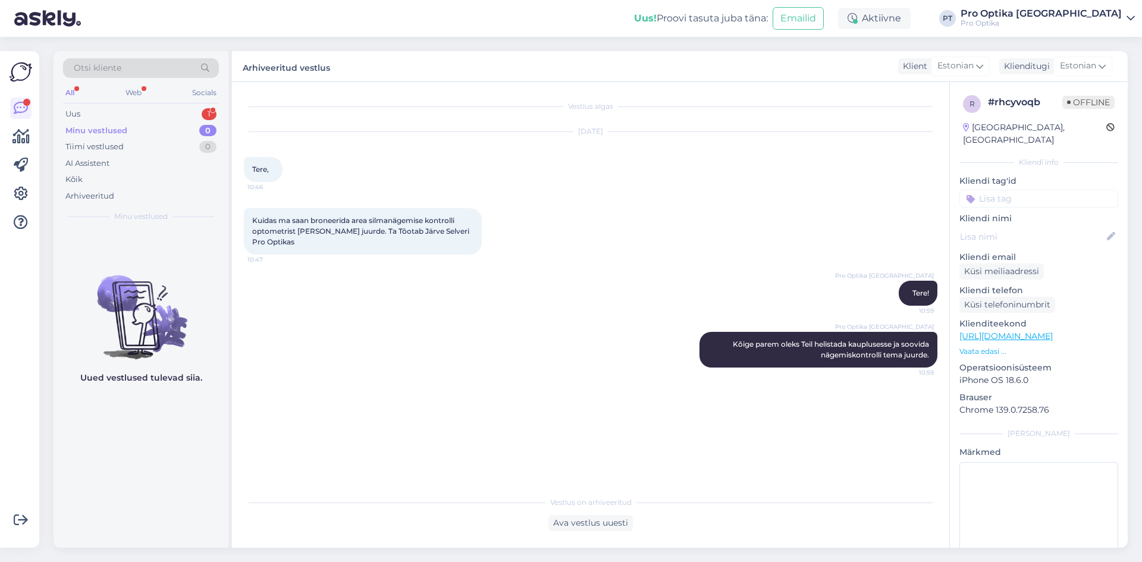
click at [911, 18] on div "Aktiivne" at bounding box center [874, 18] width 73 height 21
click at [901, 94] on button "24 tundi" at bounding box center [879, 91] width 44 height 13
